Goal: Information Seeking & Learning: Find specific fact

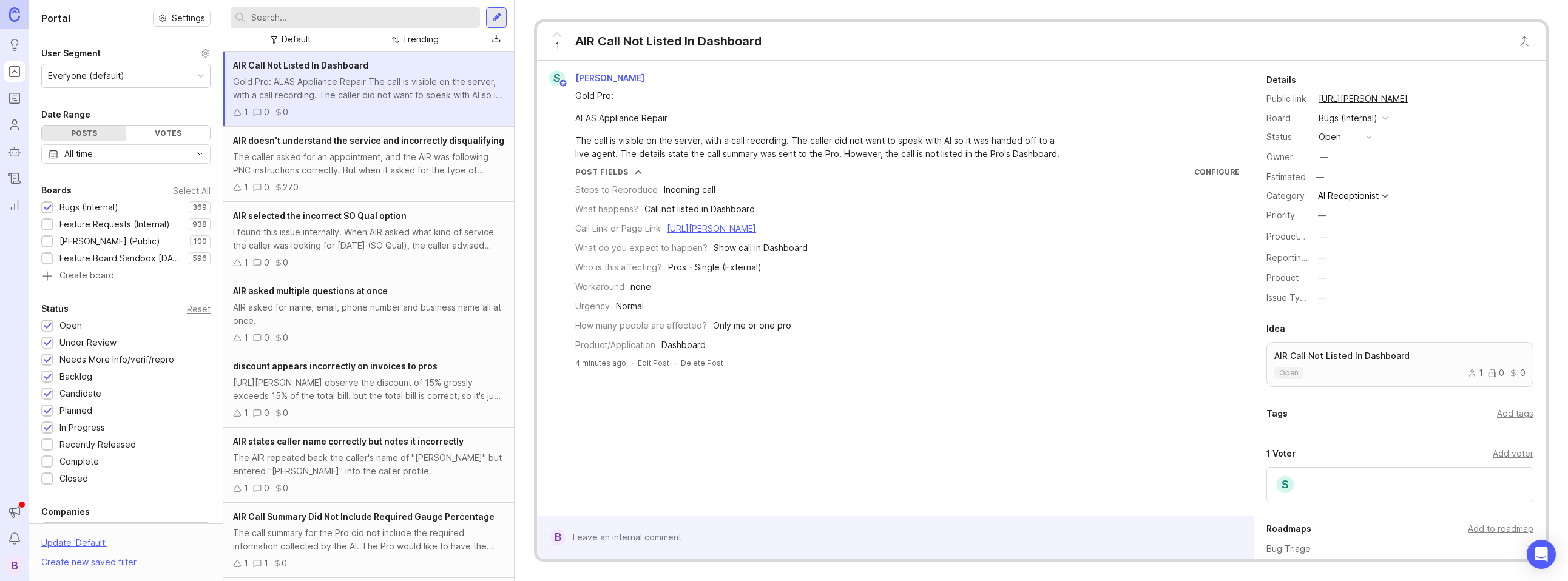
drag, startPoint x: 854, startPoint y: 551, endPoint x: 859, endPoint y: 544, distance: 8.6
click at [855, 548] on form "B" at bounding box center [895, 537] width 716 height 43
click at [860, 540] on div at bounding box center [904, 537] width 677 height 23
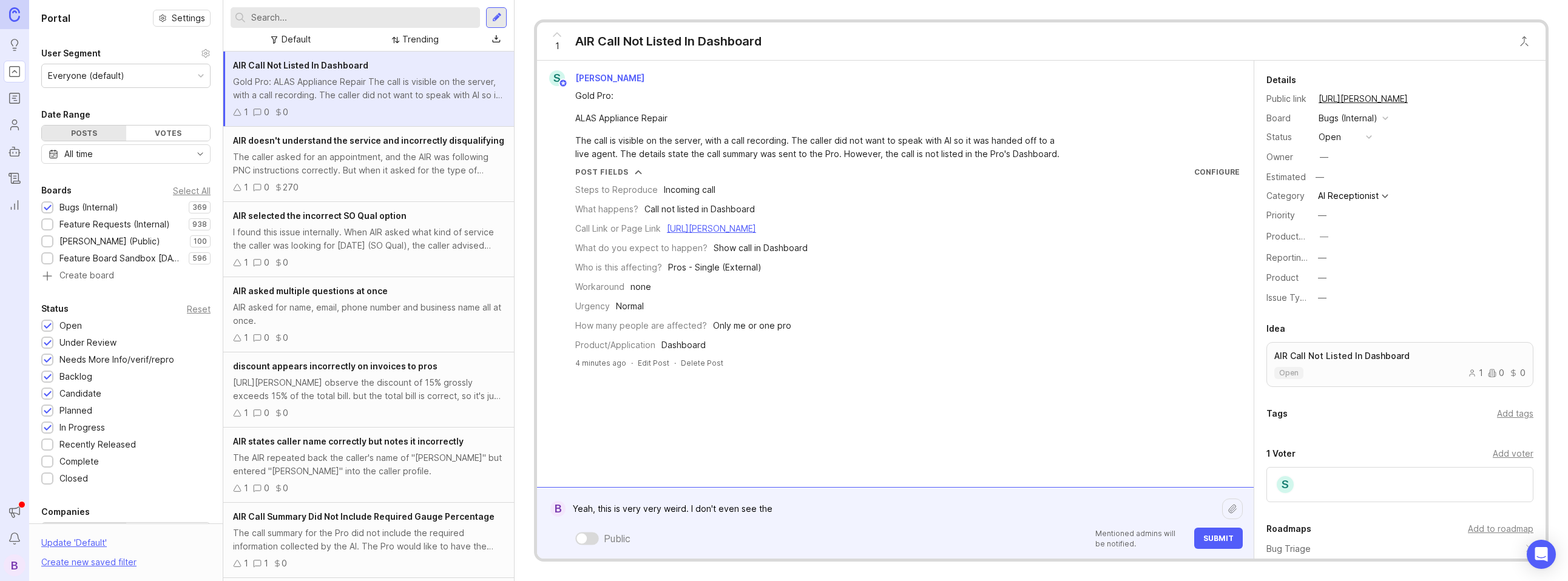
type textarea "Yeah, this is very very weird. I don't even see the"
click at [860, 525] on div "Yeah, this is very very weird. I don't even see the Yeah, this is very very wei…" at bounding box center [904, 523] width 677 height 51
click at [427, 40] on div "Trending" at bounding box center [420, 39] width 37 height 14
click at [413, 37] on div "Trending" at bounding box center [420, 39] width 37 height 14
click at [345, 398] on div "[URL][PERSON_NAME] observe the discount of 15% grossly exceeds 15% of the total…" at bounding box center [368, 389] width 271 height 26
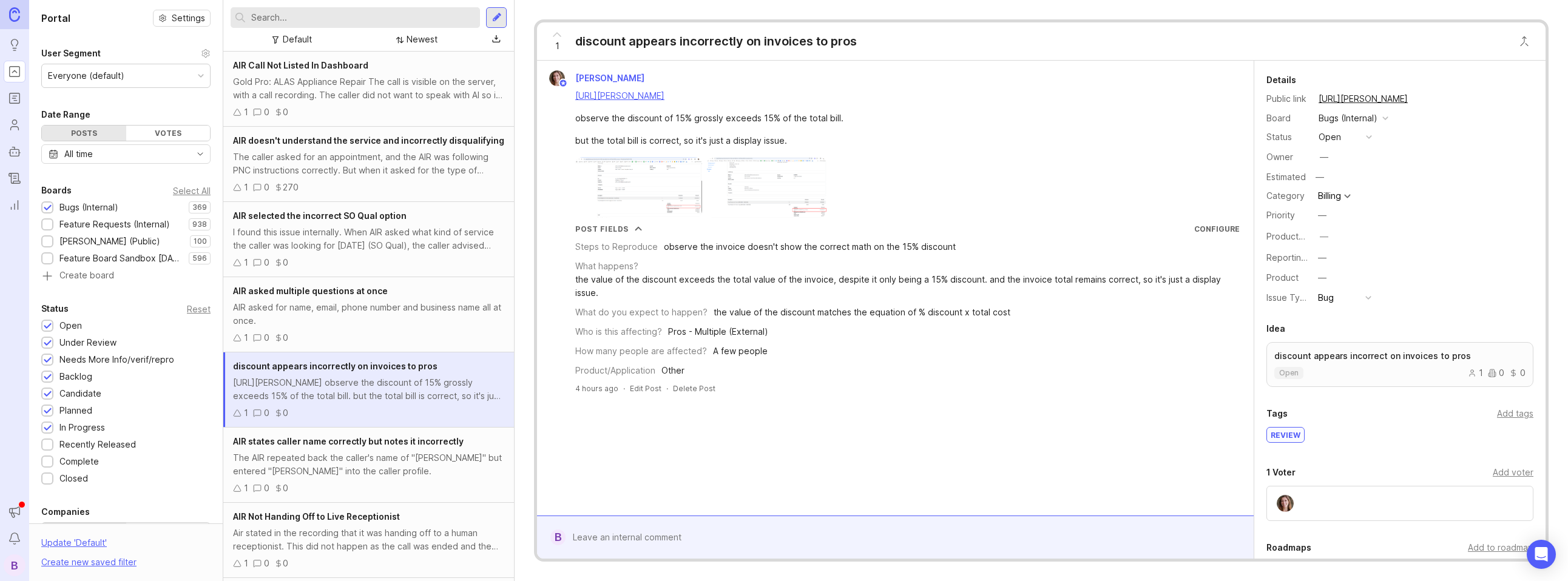
click at [646, 194] on img at bounding box center [639, 187] width 127 height 60
click at [731, 205] on img at bounding box center [767, 187] width 120 height 60
click at [638, 197] on img at bounding box center [639, 187] width 127 height 60
click at [767, 188] on img at bounding box center [767, 187] width 120 height 60
click at [773, 187] on img at bounding box center [767, 187] width 120 height 60
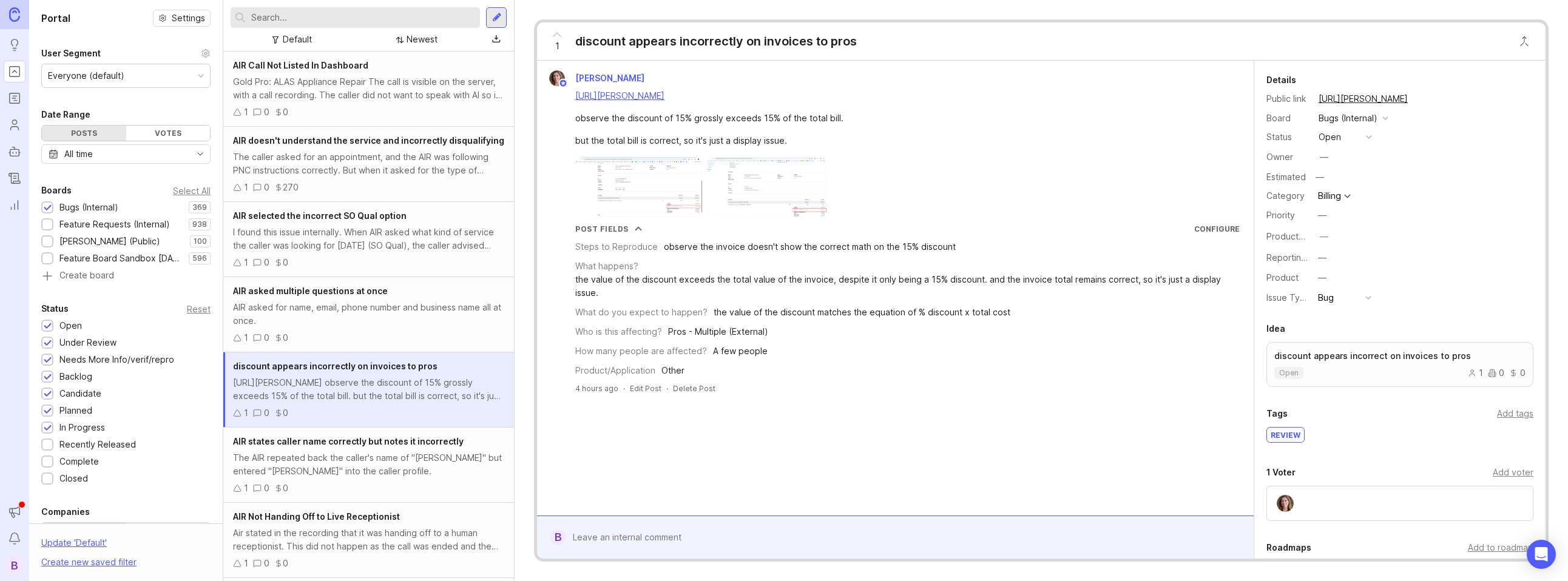
click at [782, 182] on img at bounding box center [767, 187] width 120 height 60
click at [664, 98] on link "[URL][PERSON_NAME]" at bounding box center [620, 95] width 89 height 10
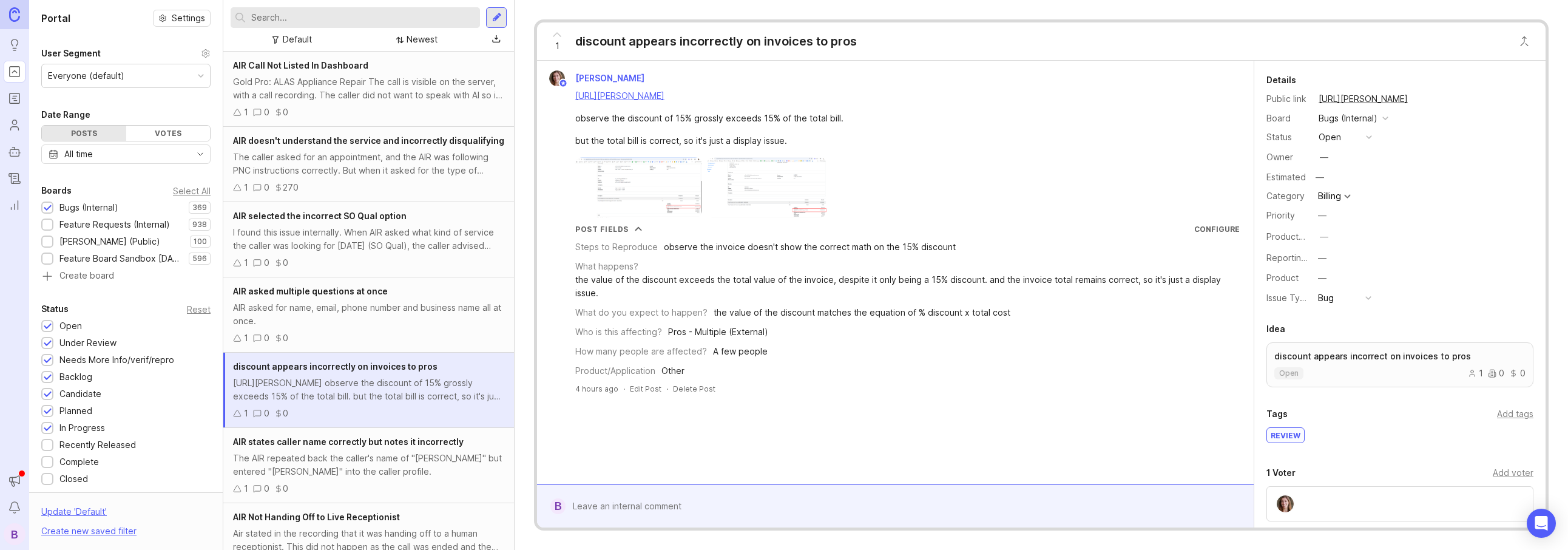
click at [659, 199] on img at bounding box center [639, 187] width 127 height 61
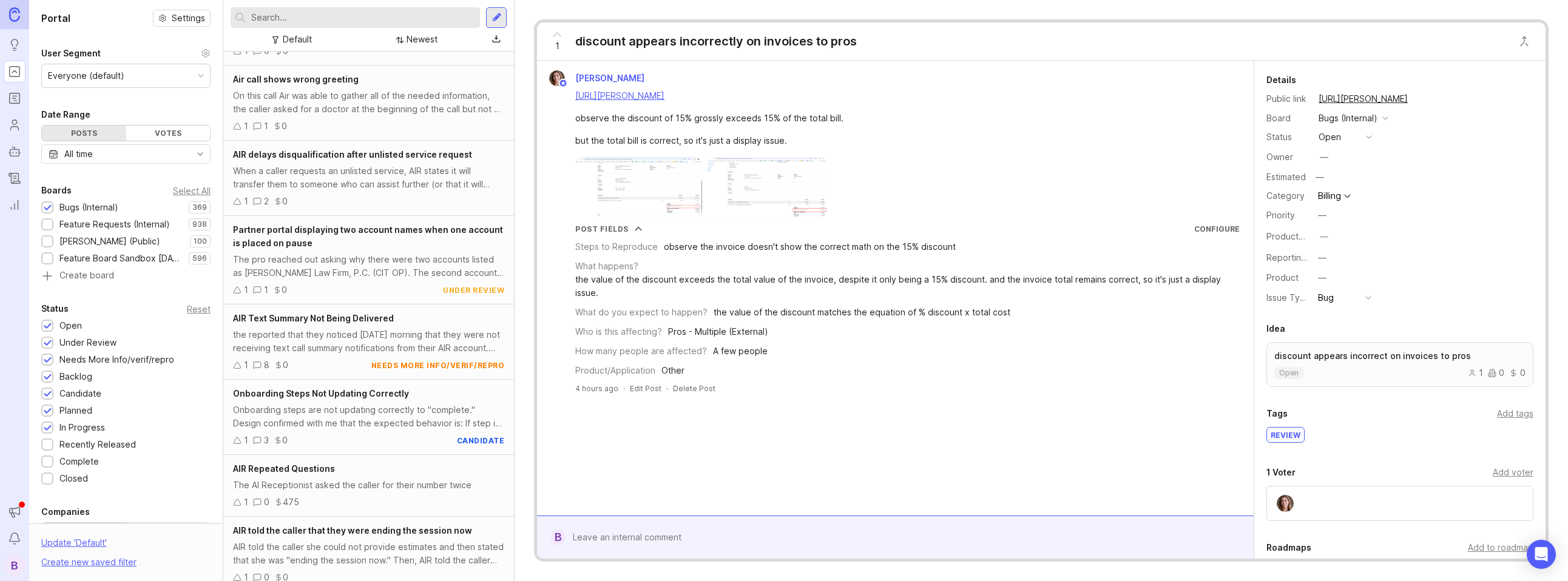
scroll to position [665, 0]
click at [306, 14] on input "text" at bounding box center [363, 17] width 224 height 14
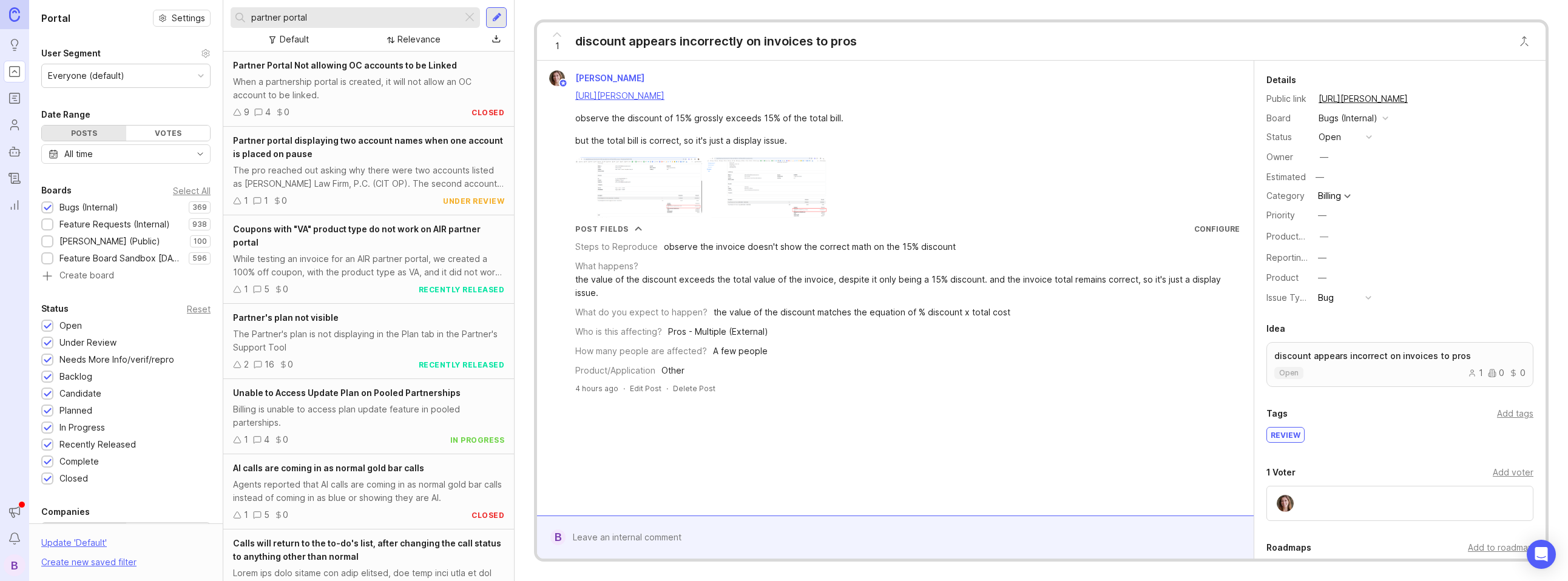
type input "partner portal"
click at [312, 138] on span "Partner portal displaying two account names when one account is placed on pause" at bounding box center [368, 147] width 270 height 24
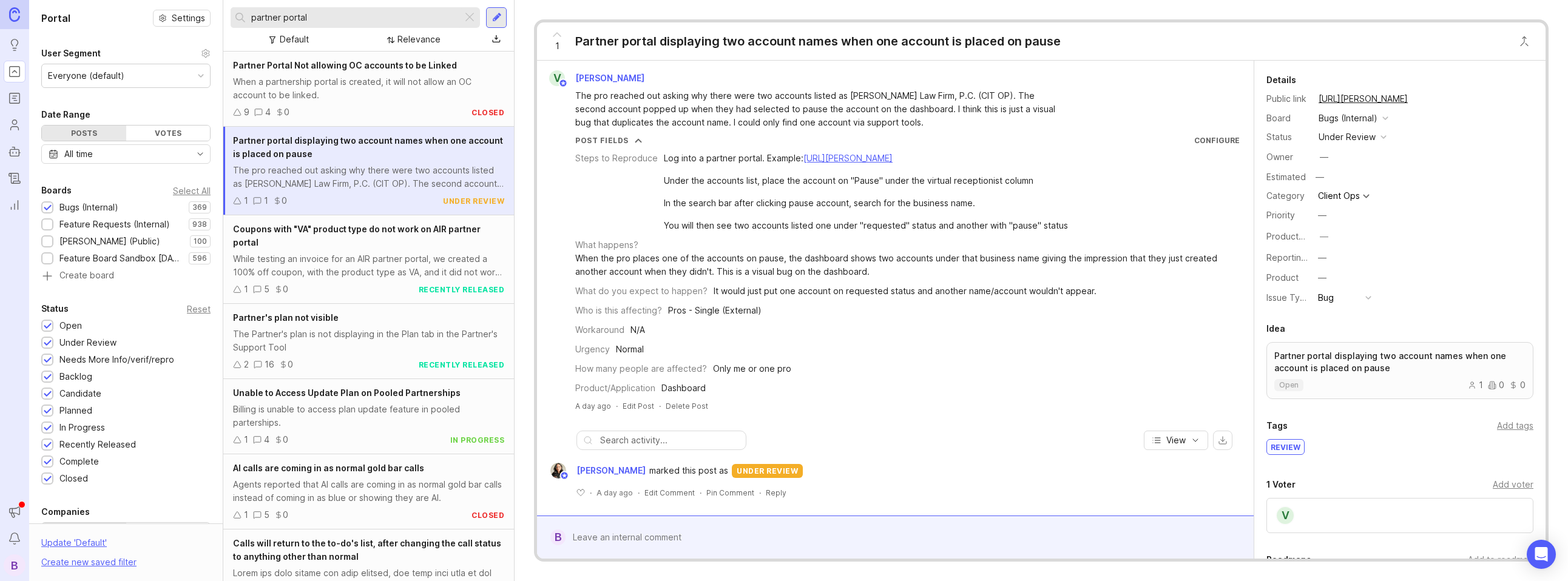
click at [893, 158] on link "[URL][PERSON_NAME]" at bounding box center [848, 158] width 89 height 10
